Goal: Task Accomplishment & Management: Manage account settings

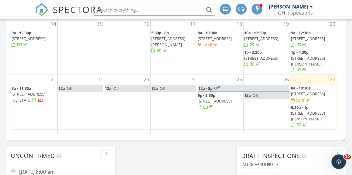
scroll to position [27, 0]
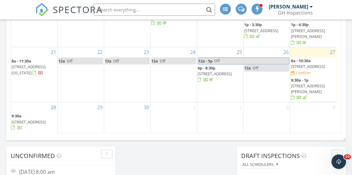
click at [33, 120] on span "[STREET_ADDRESS]" at bounding box center [29, 122] width 34 height 5
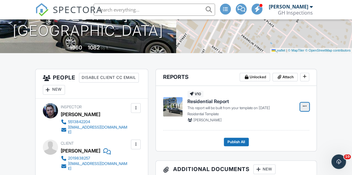
click at [307, 107] on icon at bounding box center [305, 106] width 4 height 4
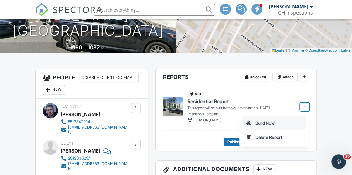
click at [294, 123] on input "Build Now" at bounding box center [275, 123] width 62 height 14
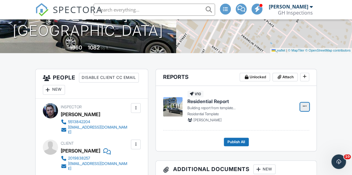
click at [305, 107] on icon at bounding box center [305, 106] width 4 height 4
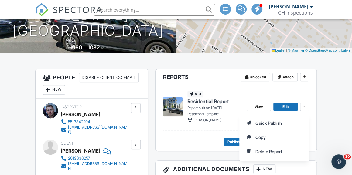
click at [249, 98] on div "View Edit Quick Publish Copy Delete Report" at bounding box center [278, 107] width 63 height 32
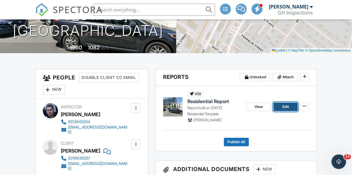
click at [281, 104] on link "Edit" at bounding box center [286, 107] width 24 height 9
